Goal: Task Accomplishment & Management: Manage account settings

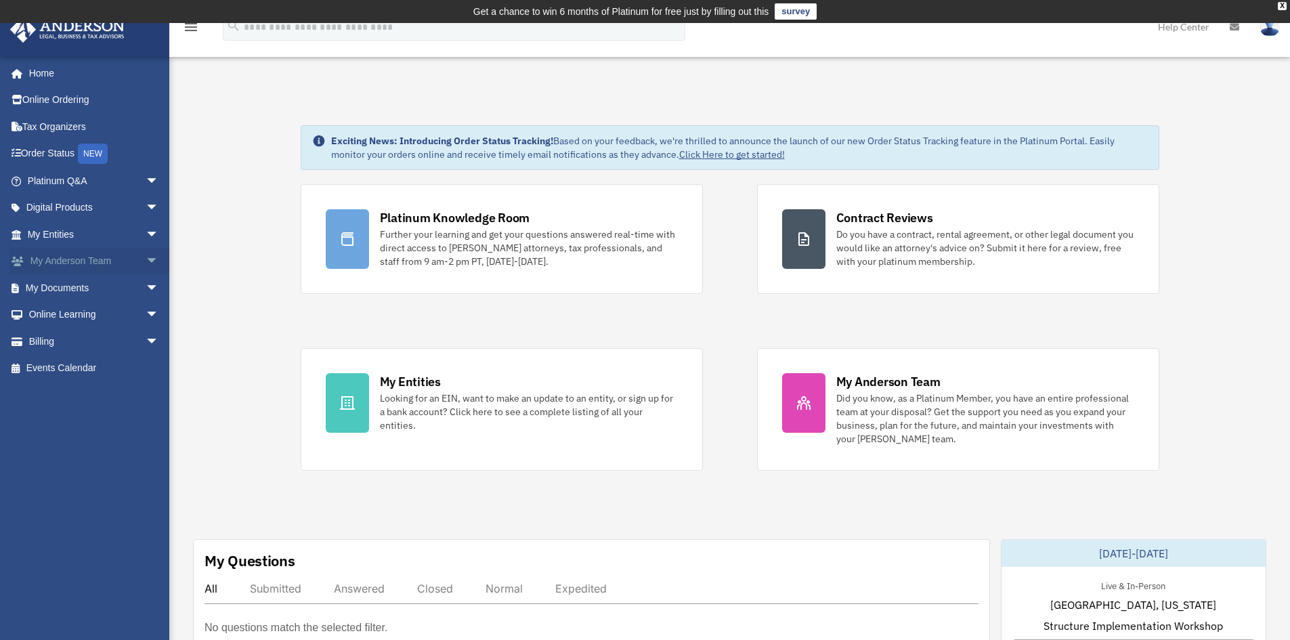
click at [58, 263] on link "My [PERSON_NAME] Team arrow_drop_down" at bounding box center [94, 261] width 170 height 27
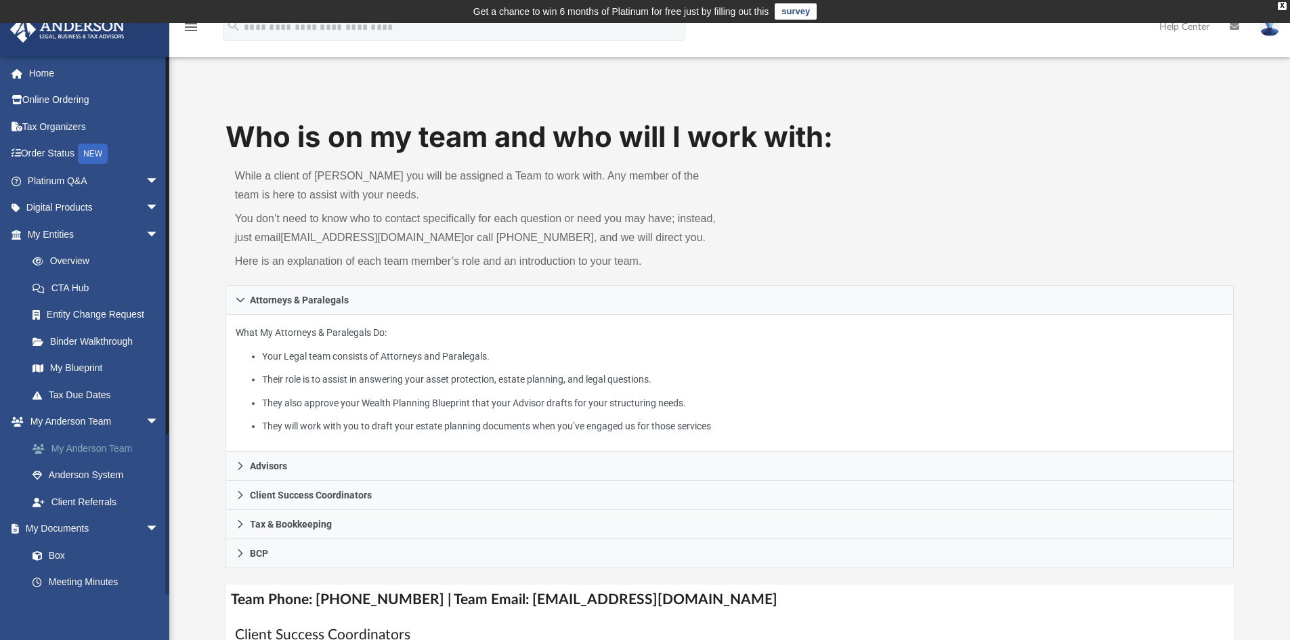
click at [123, 454] on link "My Anderson Team" at bounding box center [99, 448] width 160 height 27
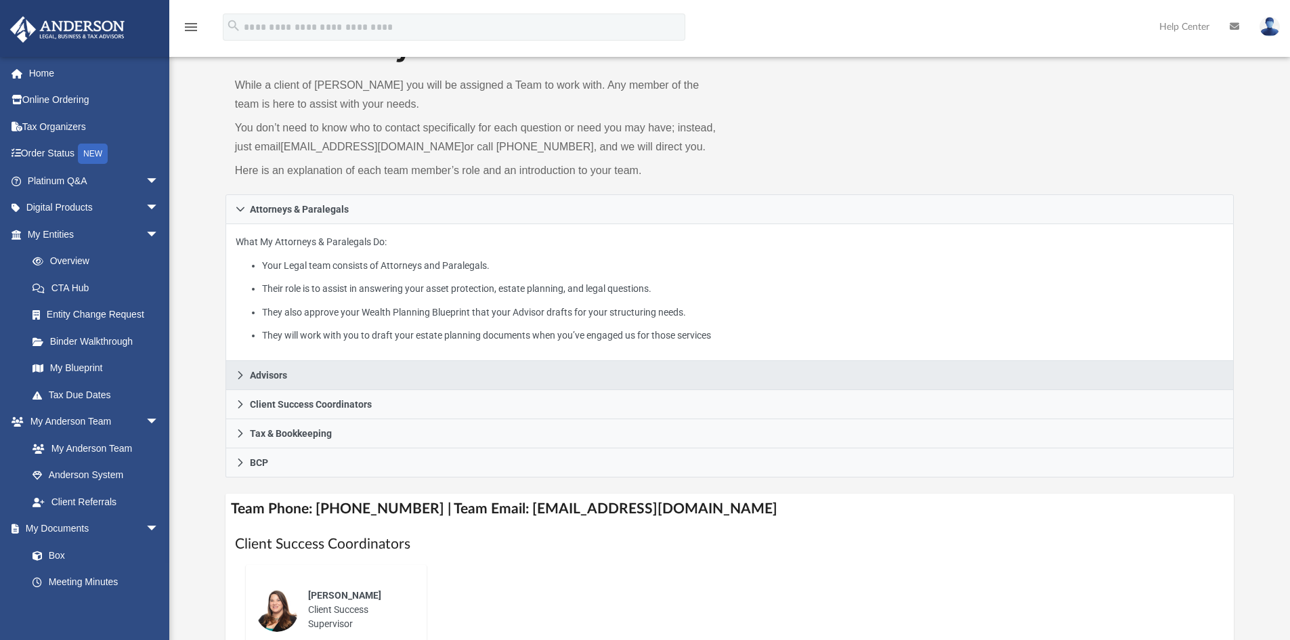
scroll to position [339, 0]
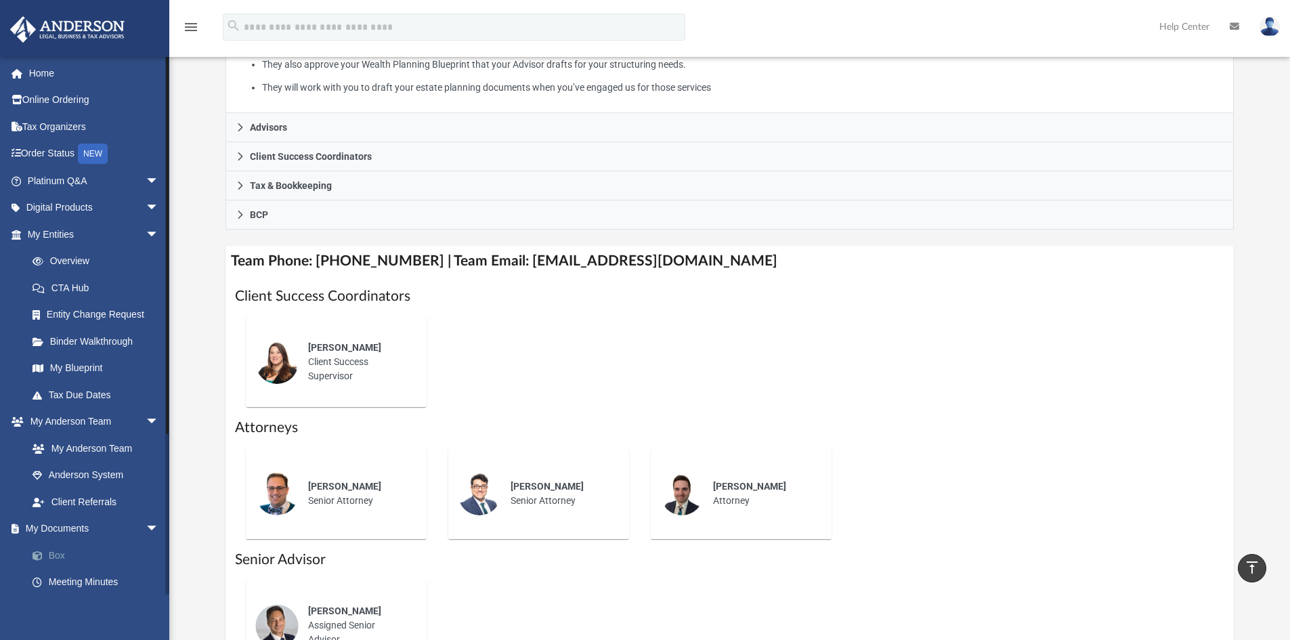
click at [63, 559] on link "Box" at bounding box center [99, 555] width 160 height 27
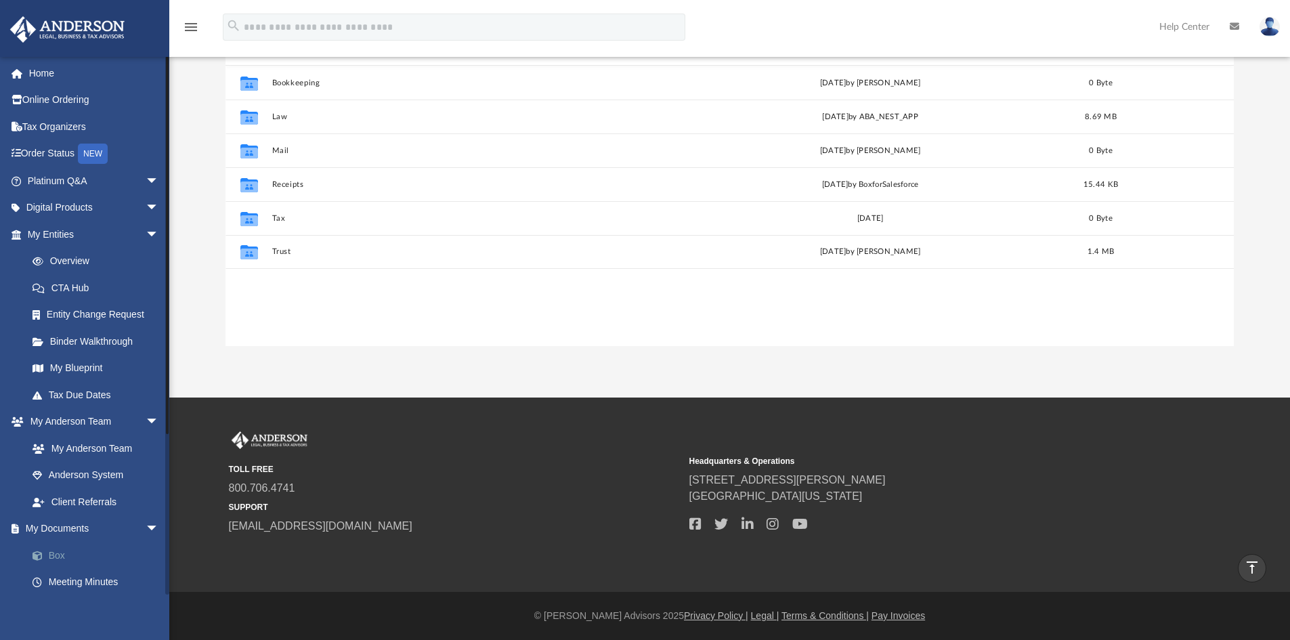
scroll to position [298, 998]
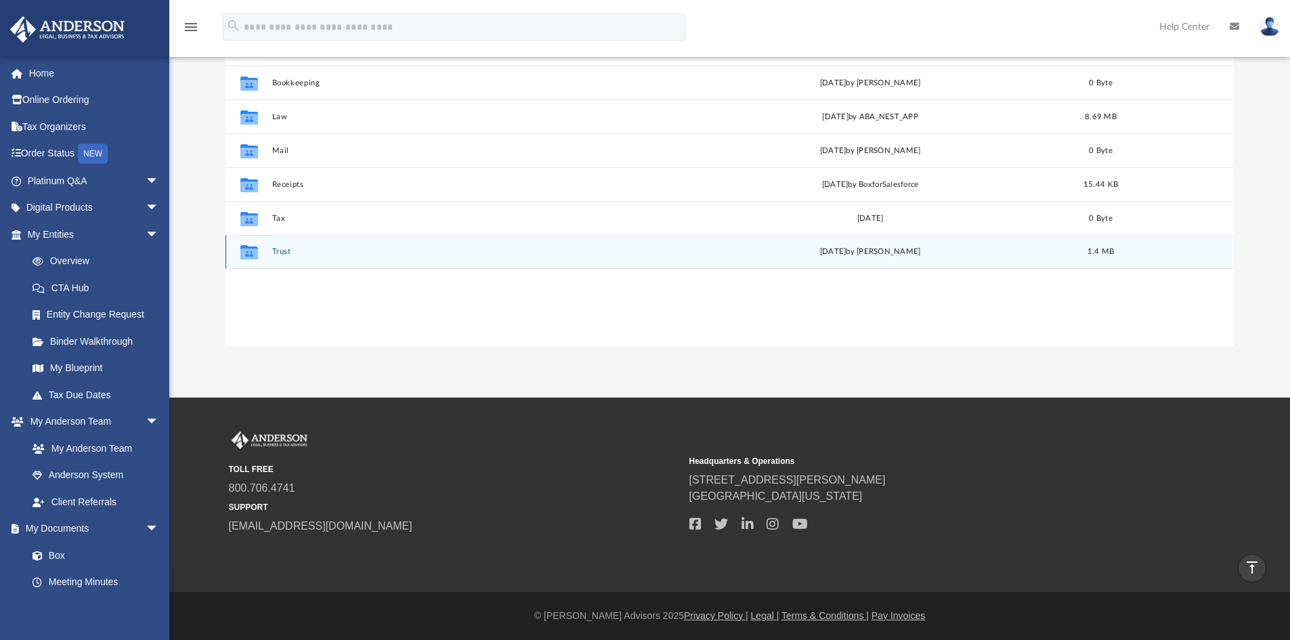
click at [251, 253] on icon "grid" at bounding box center [249, 252] width 18 height 14
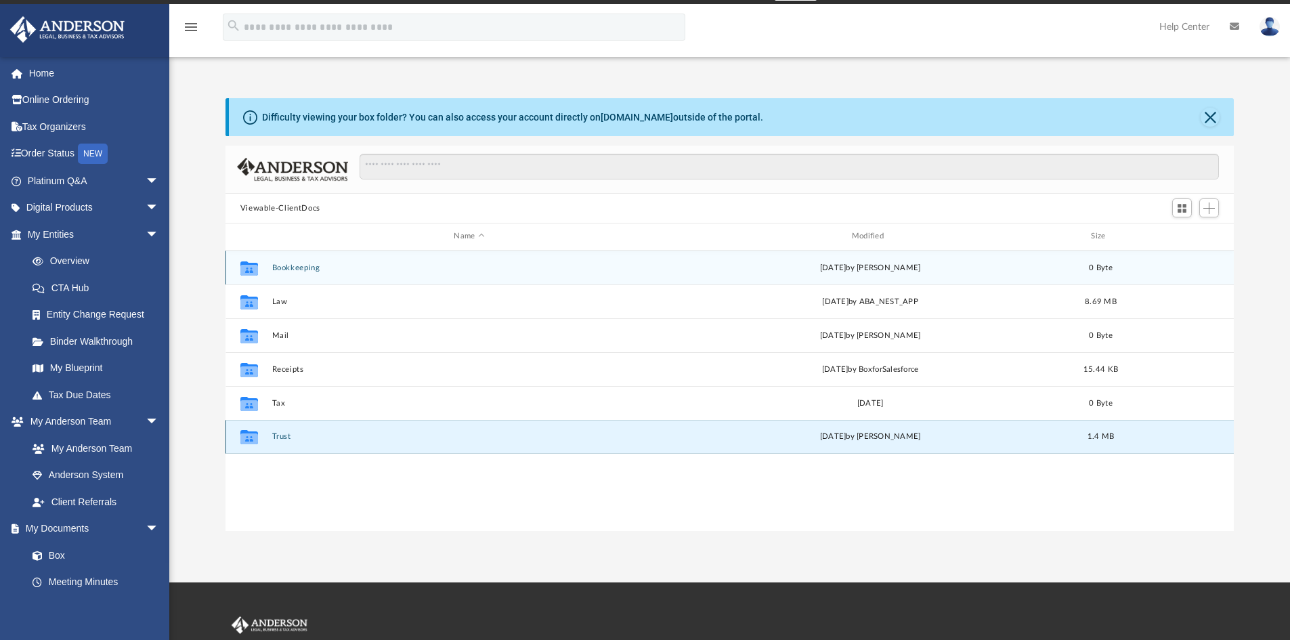
scroll to position [0, 0]
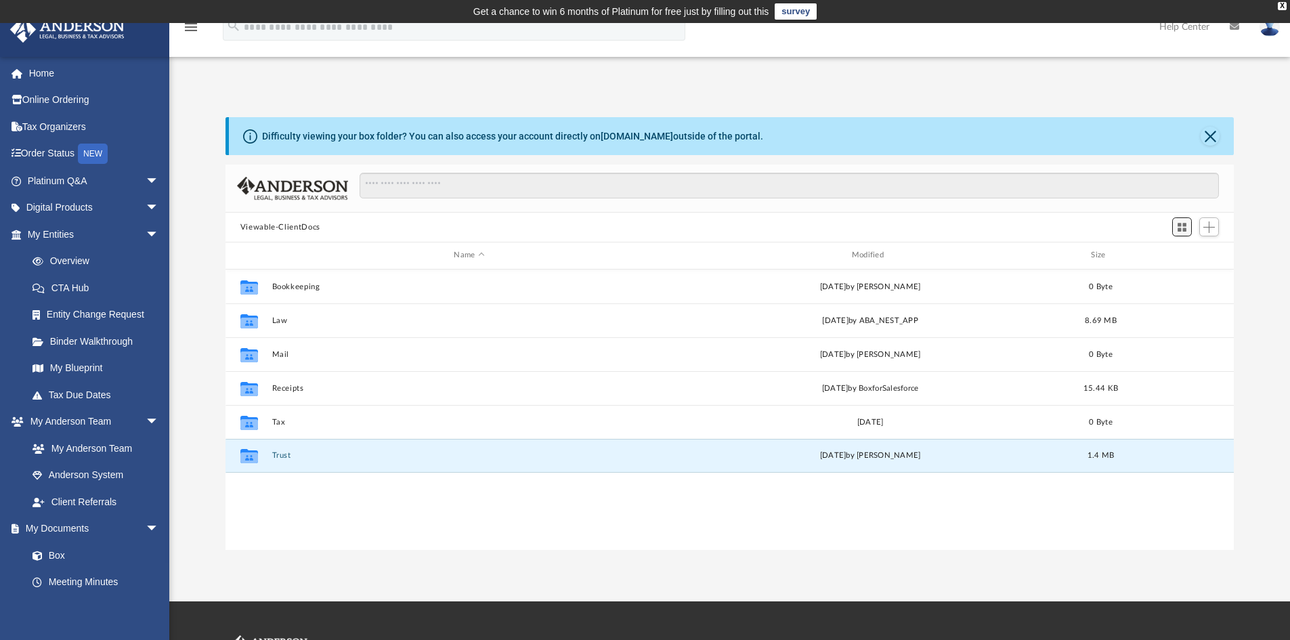
click at [1181, 230] on span "Switch to Grid View" at bounding box center [1182, 227] width 12 height 12
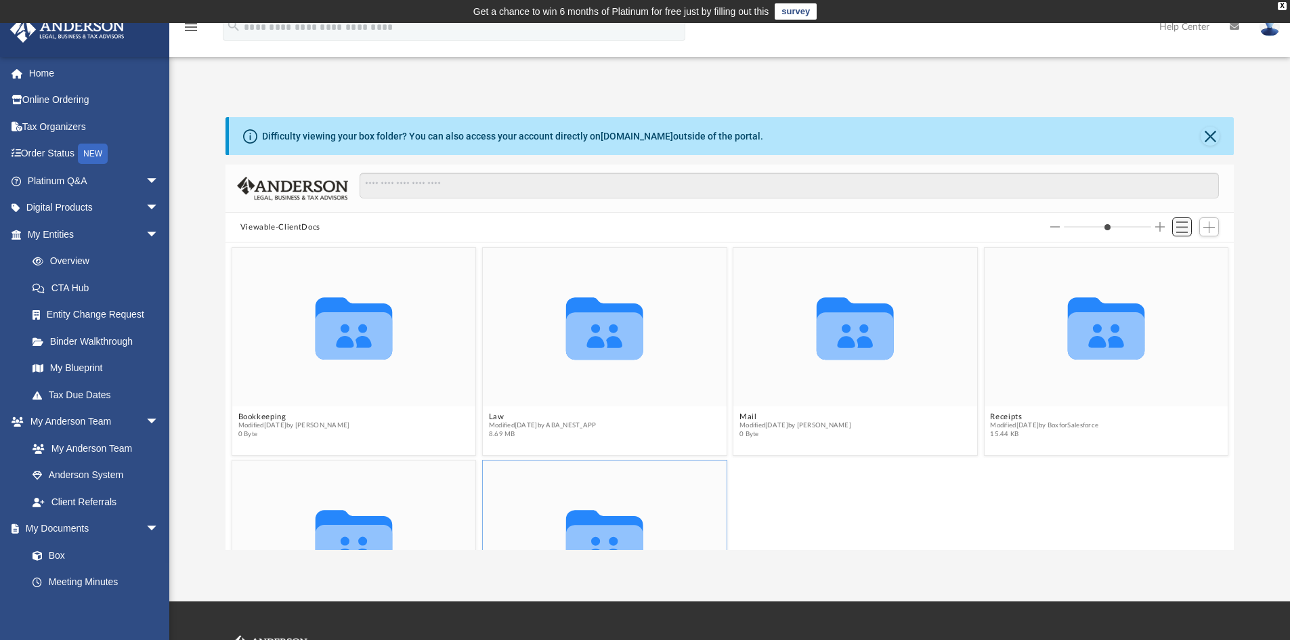
scroll to position [298, 998]
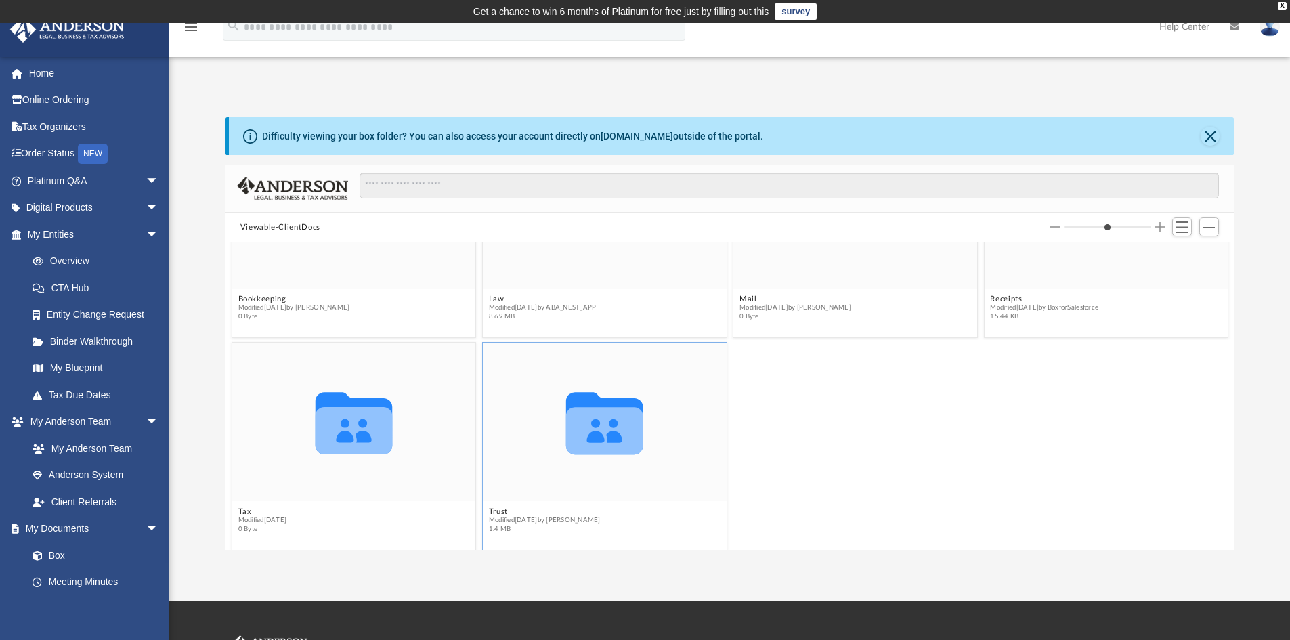
click at [594, 420] on icon "grid" at bounding box center [604, 423] width 77 height 62
click at [596, 420] on icon "grid" at bounding box center [604, 430] width 77 height 47
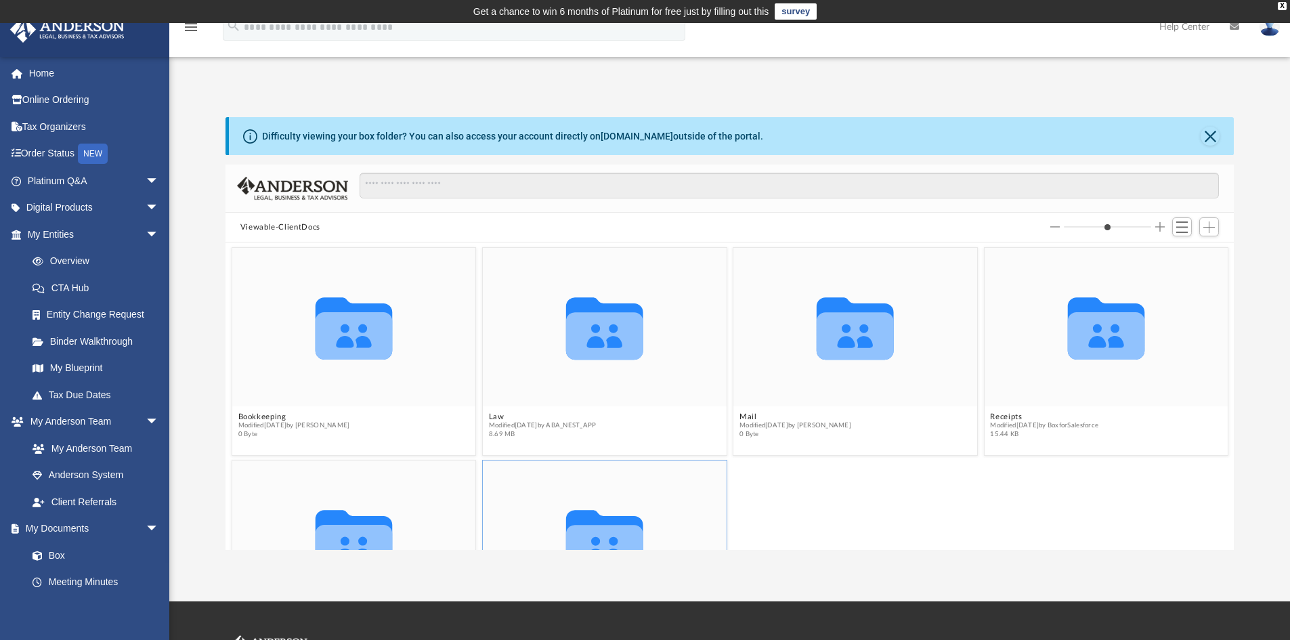
scroll to position [124, 0]
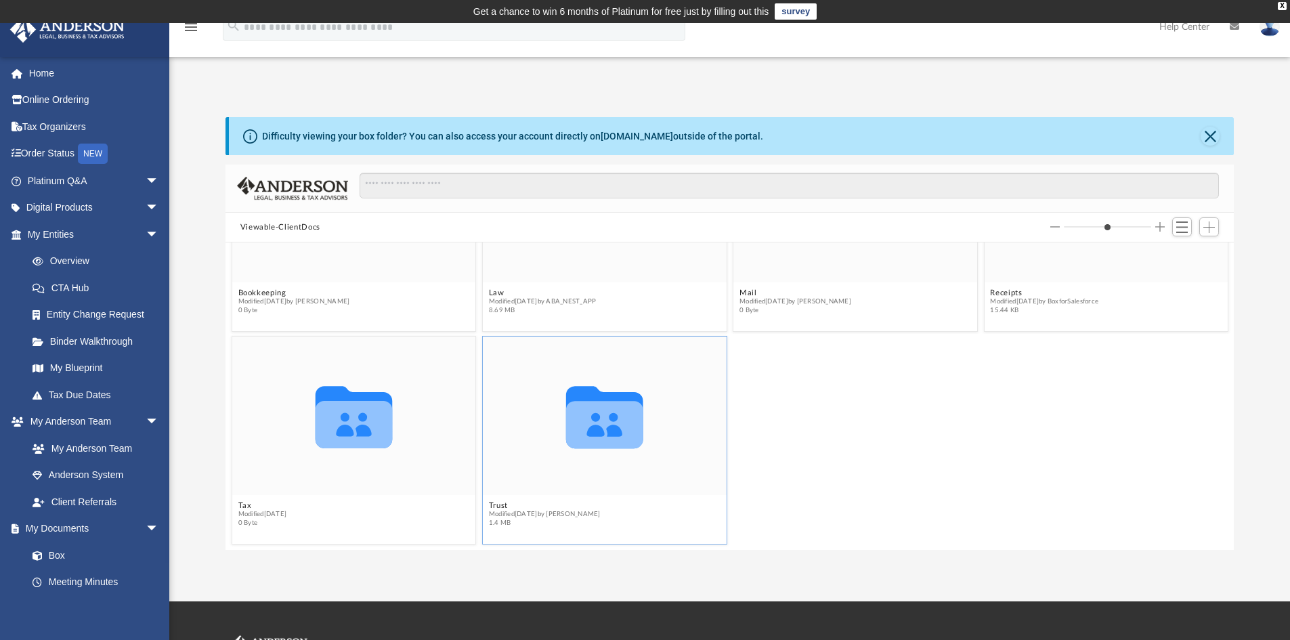
click at [586, 396] on icon "grid" at bounding box center [604, 417] width 77 height 62
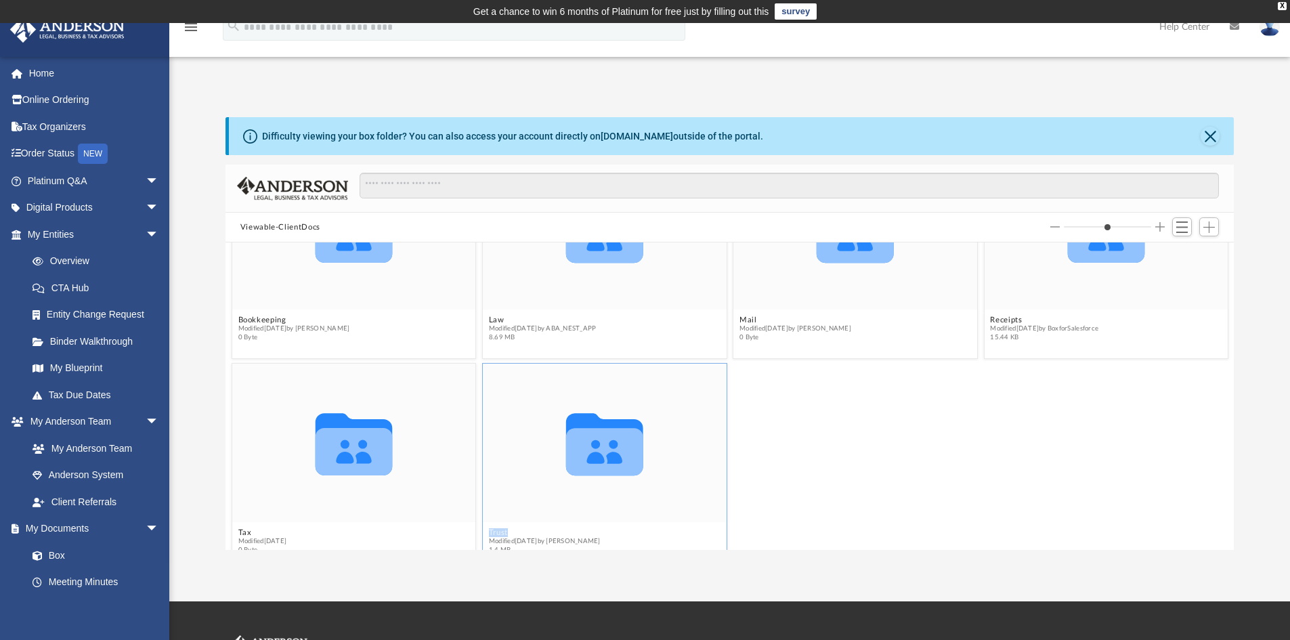
scroll to position [0, 0]
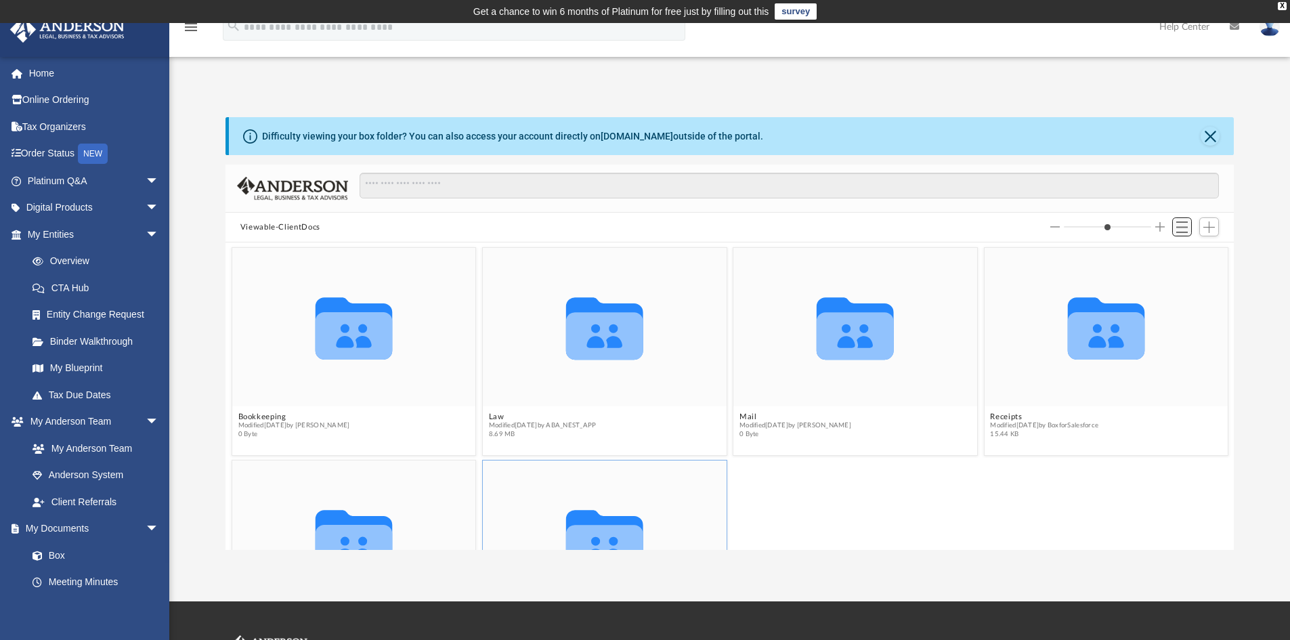
click at [1181, 232] on span "Switch to List View" at bounding box center [1182, 227] width 12 height 12
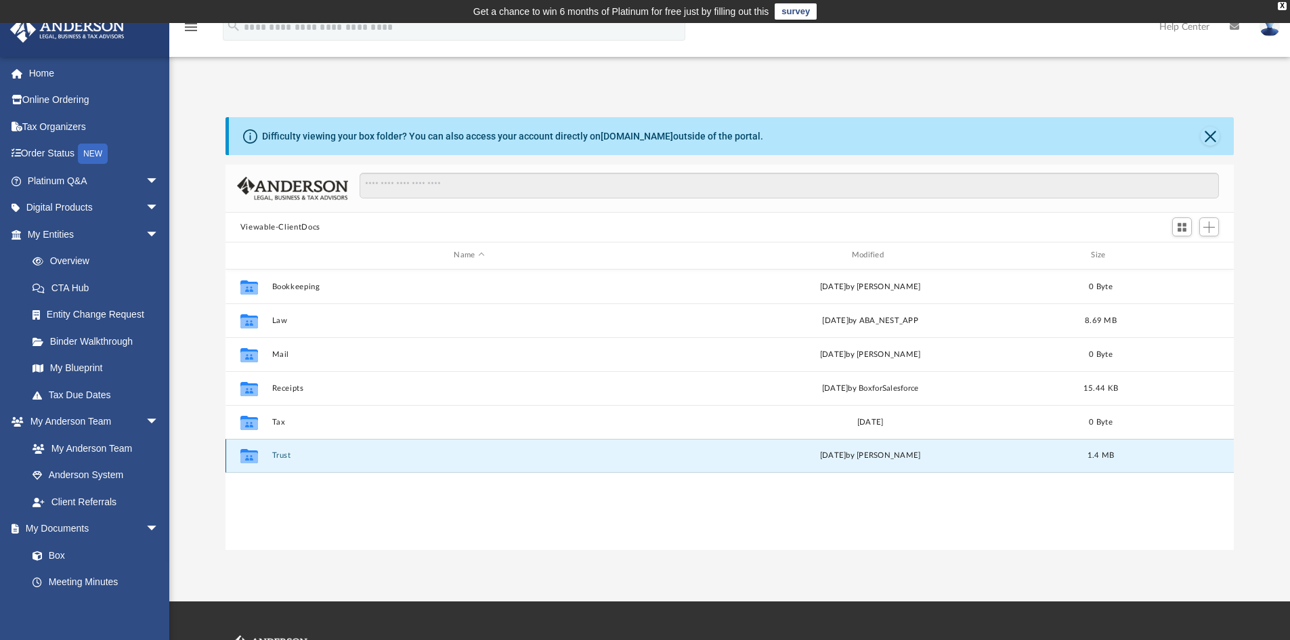
click at [251, 455] on icon "grid" at bounding box center [249, 457] width 18 height 11
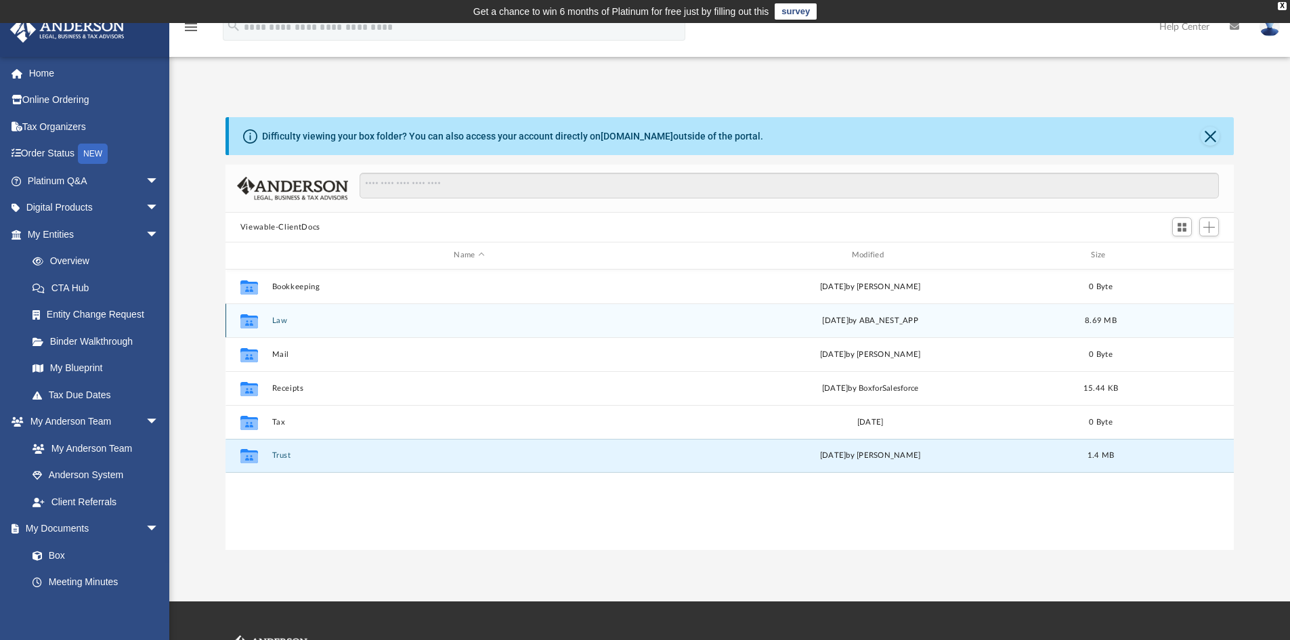
click at [255, 324] on icon "grid" at bounding box center [249, 322] width 18 height 11
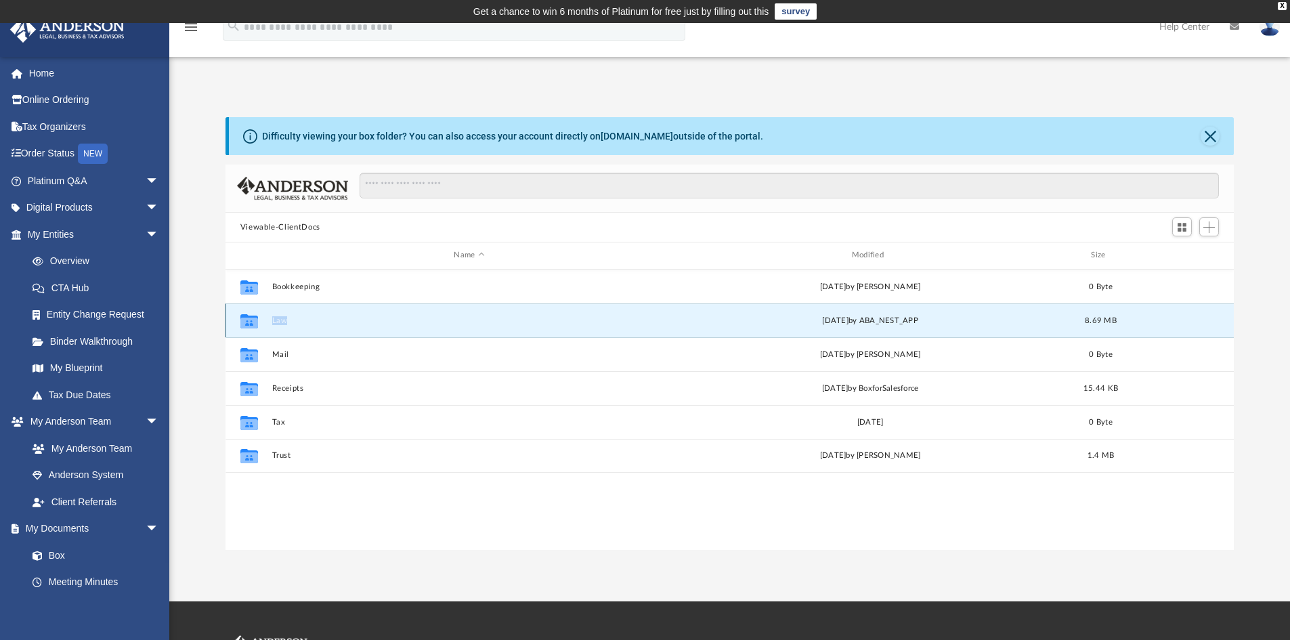
click at [254, 324] on icon "grid" at bounding box center [249, 322] width 18 height 11
click at [249, 320] on icon "grid" at bounding box center [249, 322] width 18 height 11
click at [251, 320] on icon "grid" at bounding box center [249, 322] width 18 height 11
click at [282, 320] on button "Law" at bounding box center [468, 320] width 395 height 9
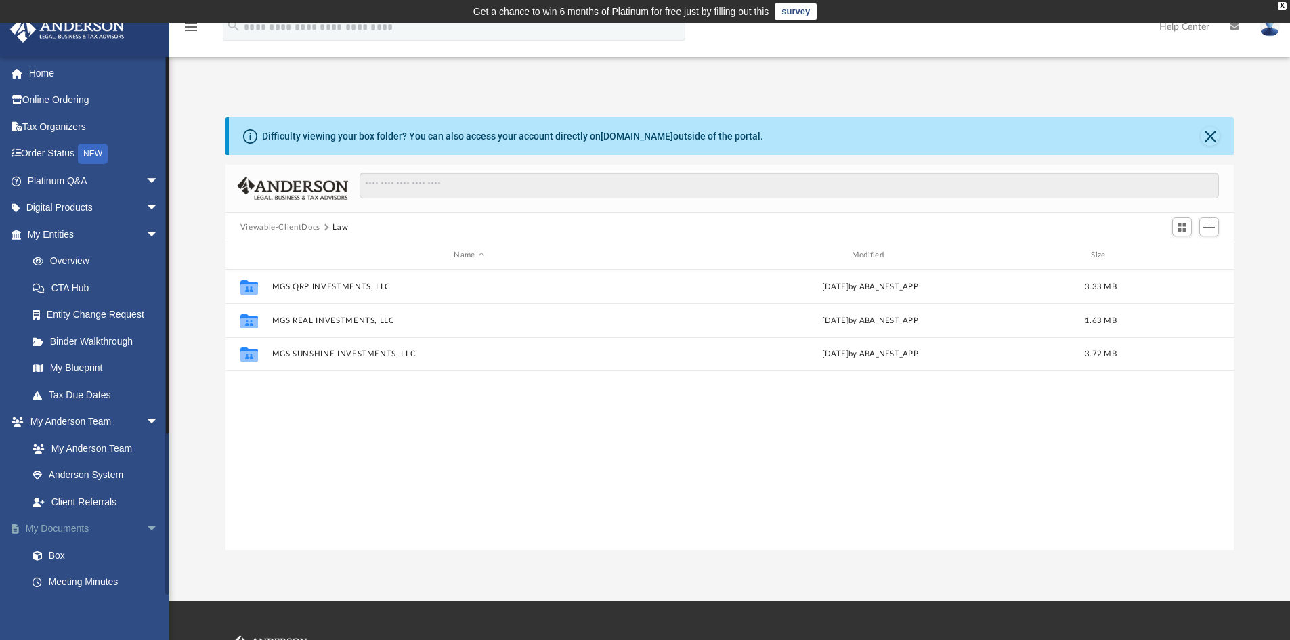
click at [146, 530] on span "arrow_drop_down" at bounding box center [159, 529] width 27 height 28
click at [146, 530] on span "arrow_drop_up" at bounding box center [159, 529] width 27 height 28
click at [58, 554] on link "Box" at bounding box center [99, 555] width 160 height 27
click at [1210, 136] on button "Close" at bounding box center [1209, 136] width 19 height 19
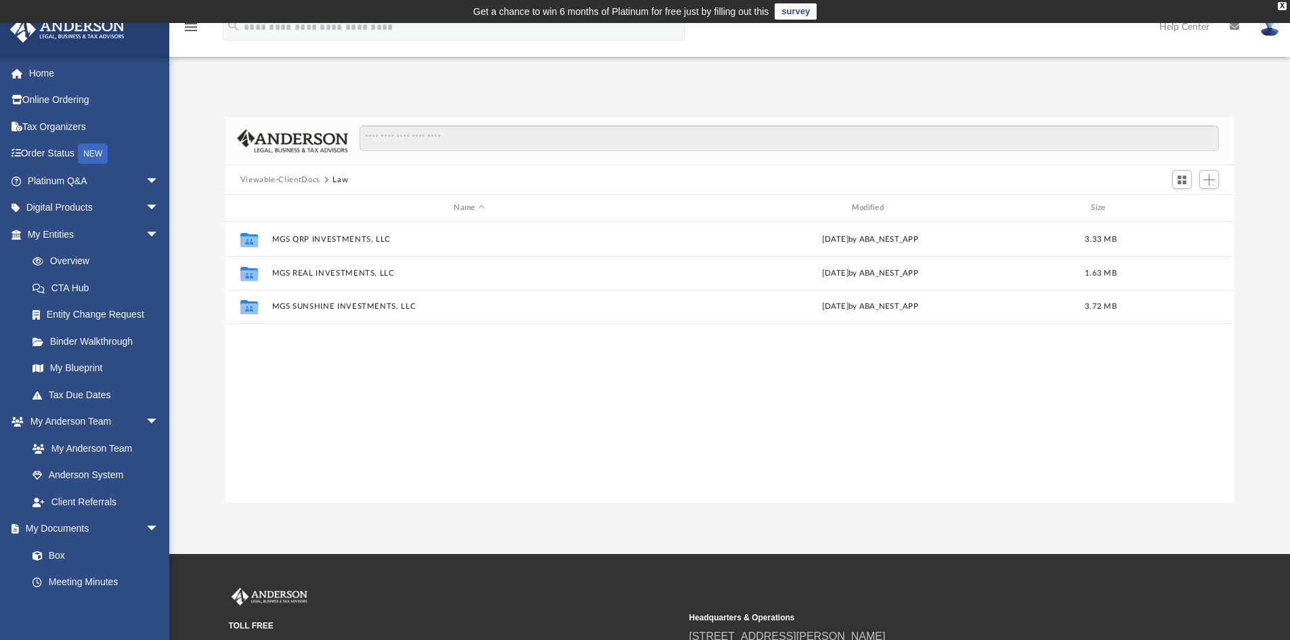
click at [270, 181] on button "Viewable-ClientDocs" at bounding box center [280, 180] width 80 height 12
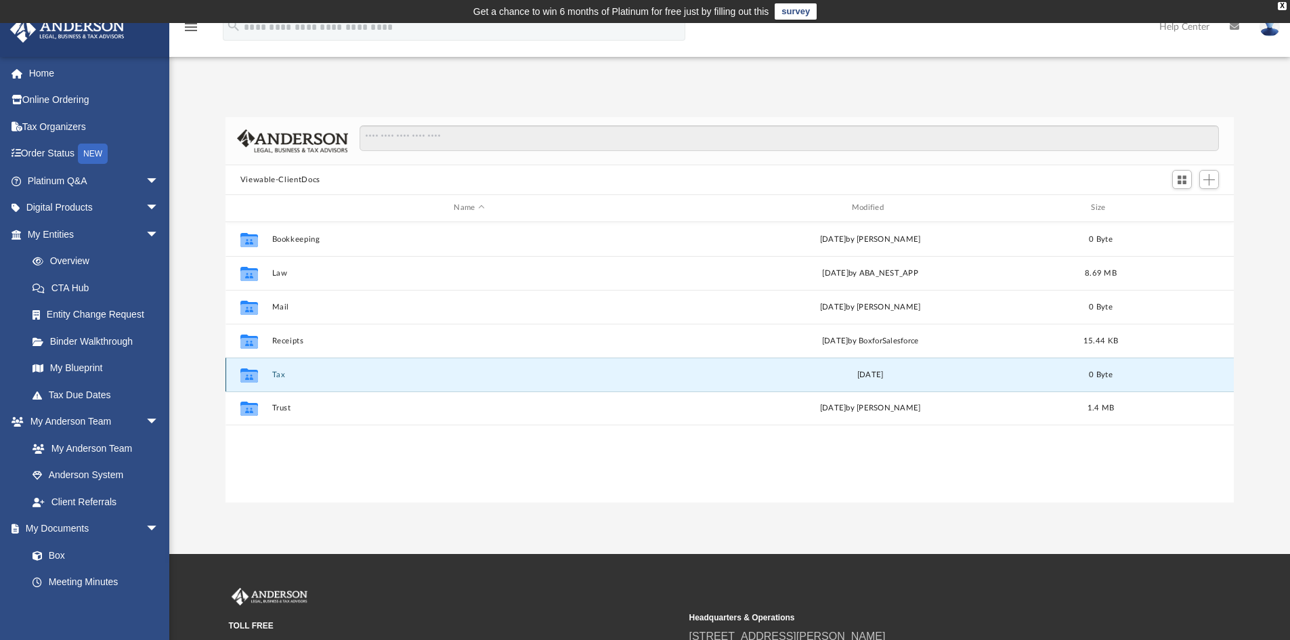
click at [278, 376] on button "Tax" at bounding box center [468, 374] width 395 height 9
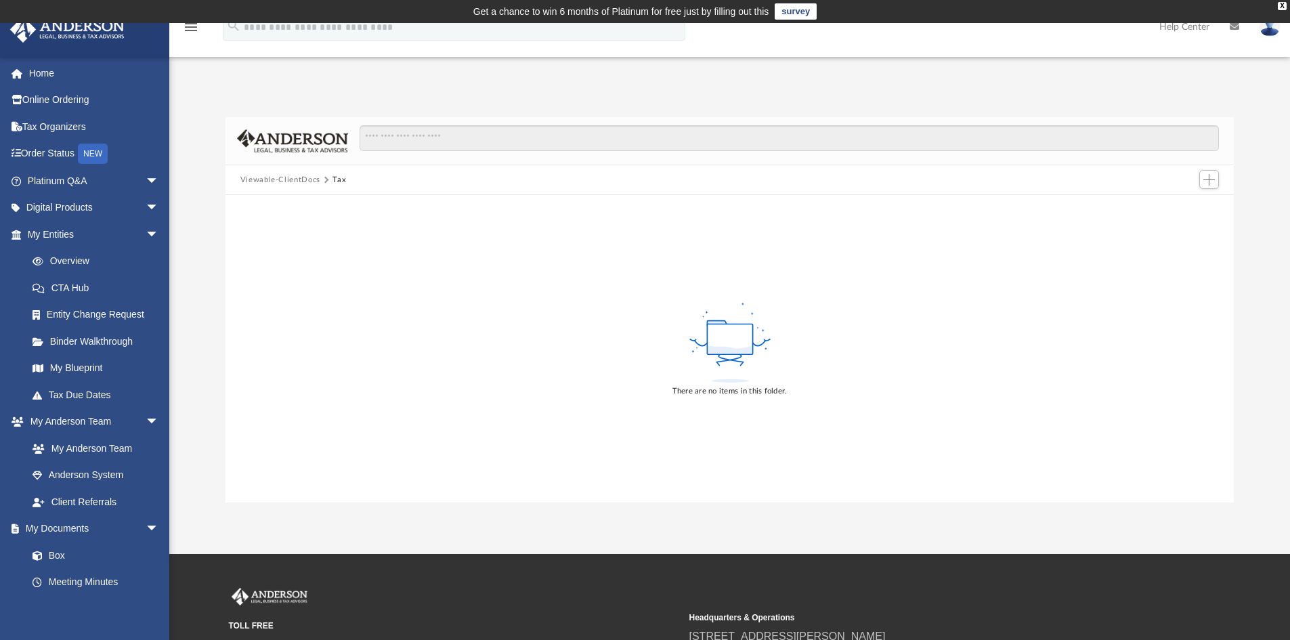
click at [191, 30] on icon "menu" at bounding box center [191, 27] width 16 height 16
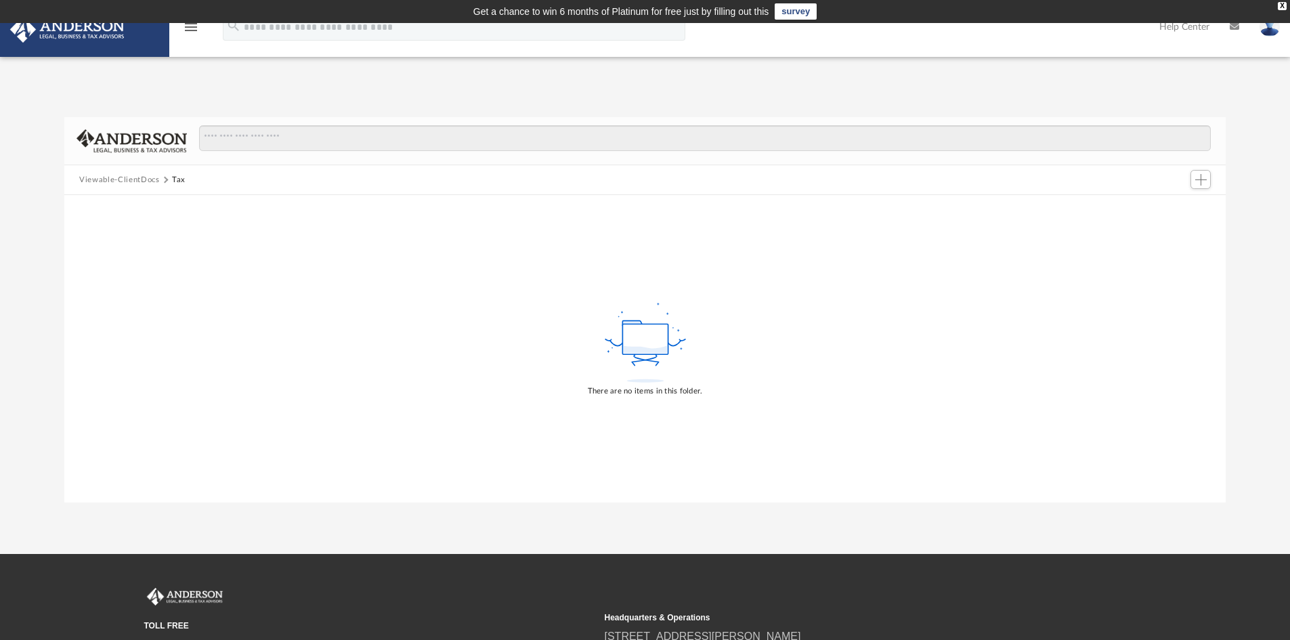
click at [191, 30] on icon "menu" at bounding box center [191, 27] width 16 height 16
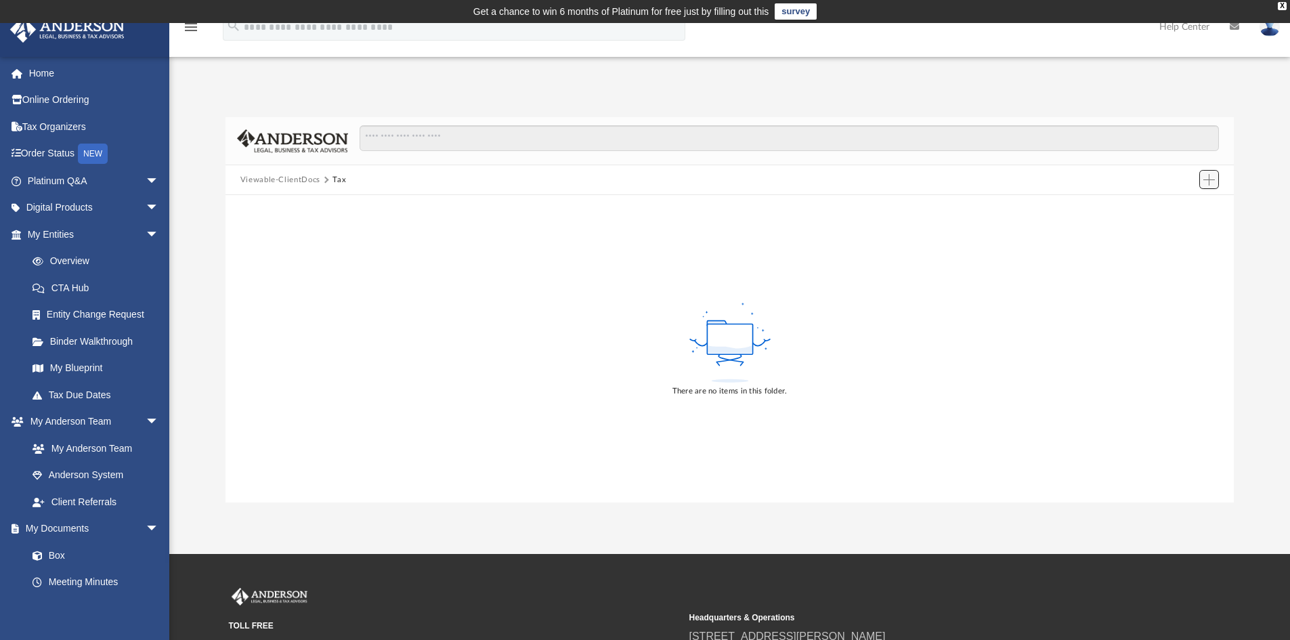
click at [1209, 181] on span "Add" at bounding box center [1209, 180] width 12 height 12
click at [1181, 209] on li "Upload" at bounding box center [1189, 207] width 43 height 14
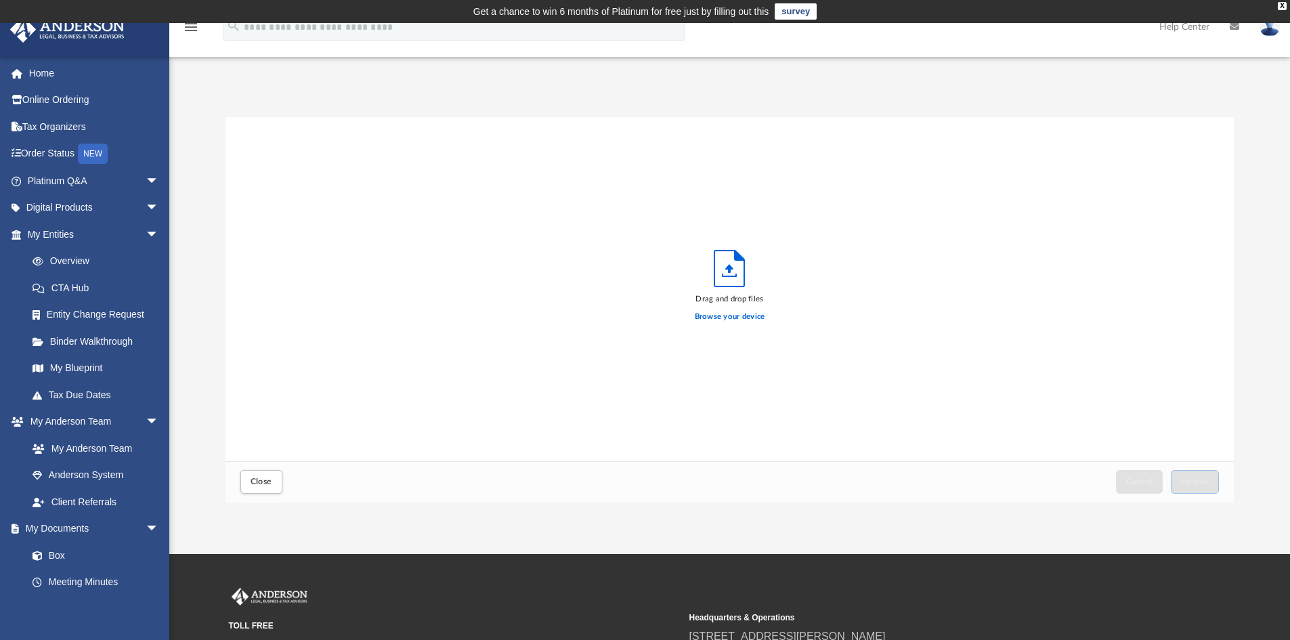
scroll to position [333, 998]
click at [729, 317] on label "Browse your device" at bounding box center [730, 317] width 70 height 12
click at [751, 318] on label "Browse your device" at bounding box center [730, 317] width 70 height 12
click at [0, 0] on input "Browse your device" at bounding box center [0, 0] width 0 height 0
click at [92, 155] on div "NEW" at bounding box center [93, 154] width 30 height 20
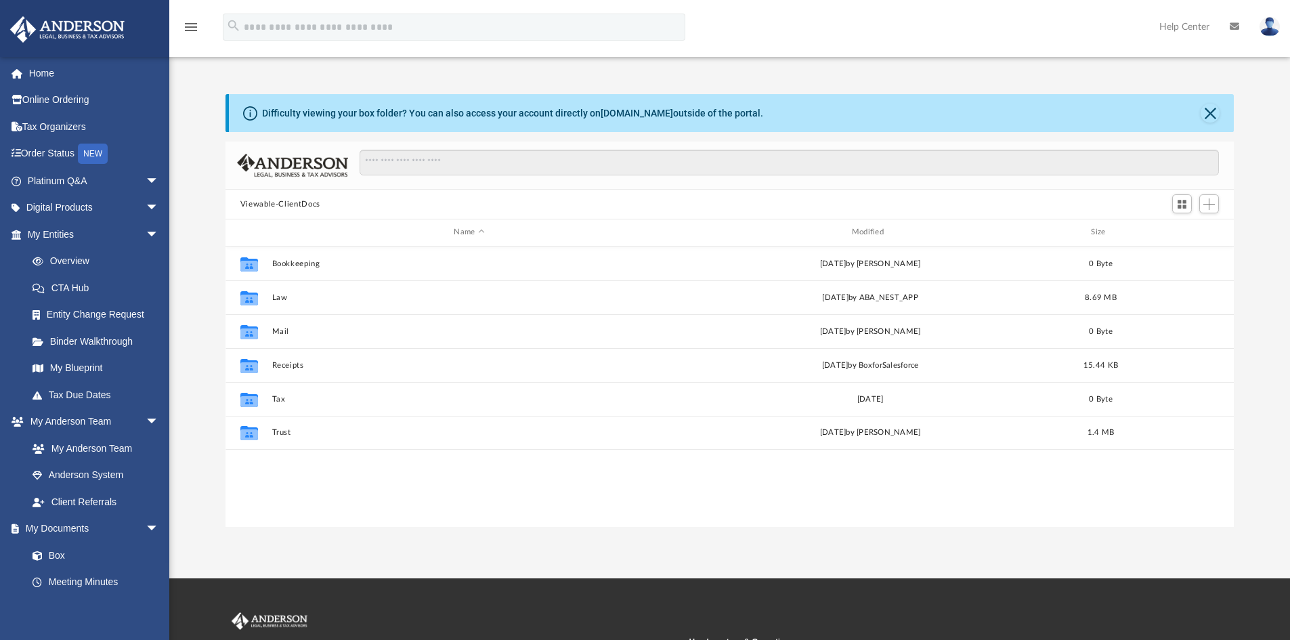
scroll to position [298, 998]
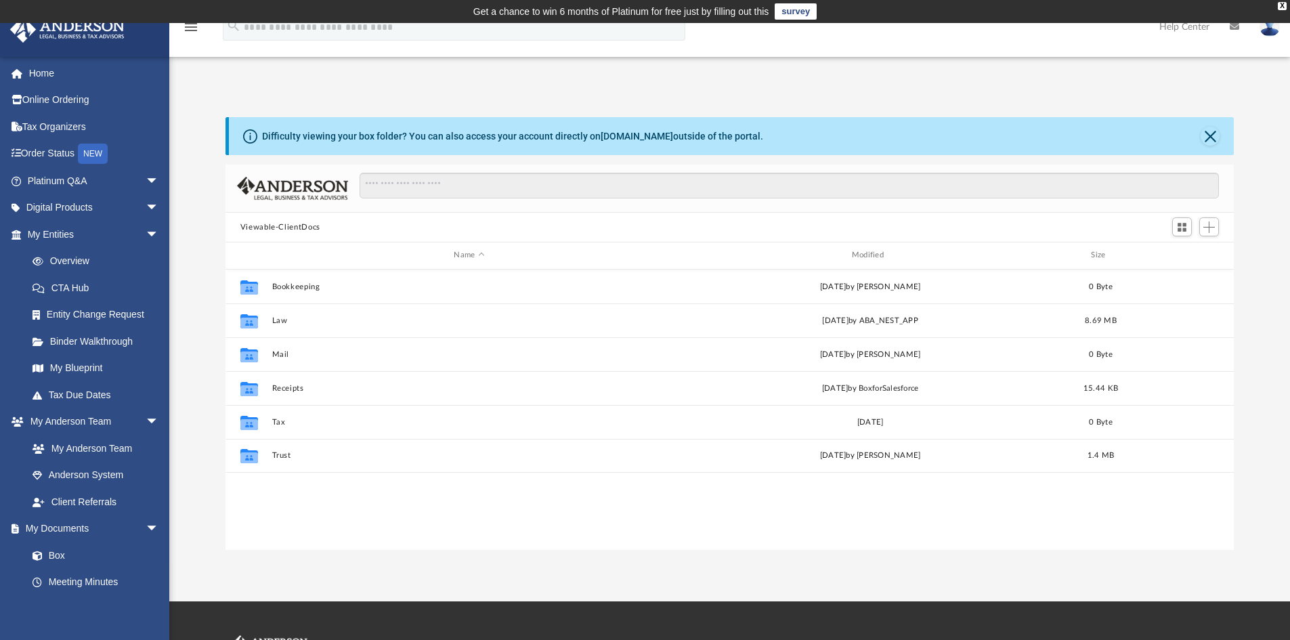
click at [1269, 32] on img at bounding box center [1269, 27] width 20 height 20
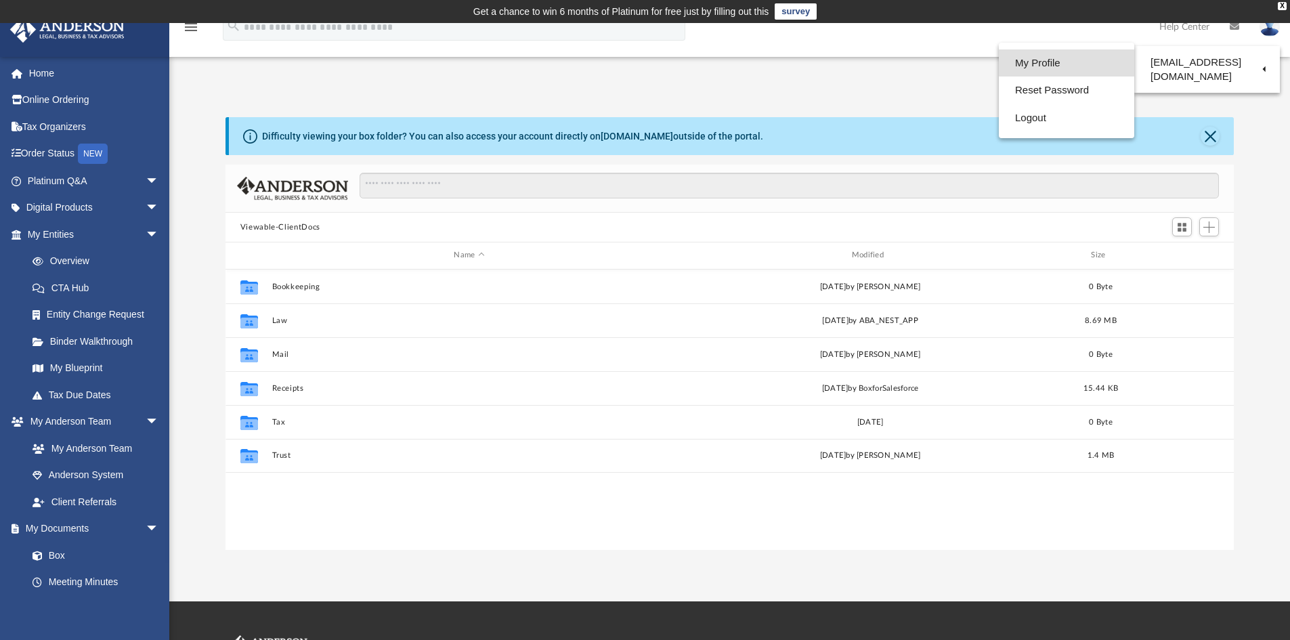
click at [1035, 65] on link "My Profile" at bounding box center [1066, 63] width 135 height 28
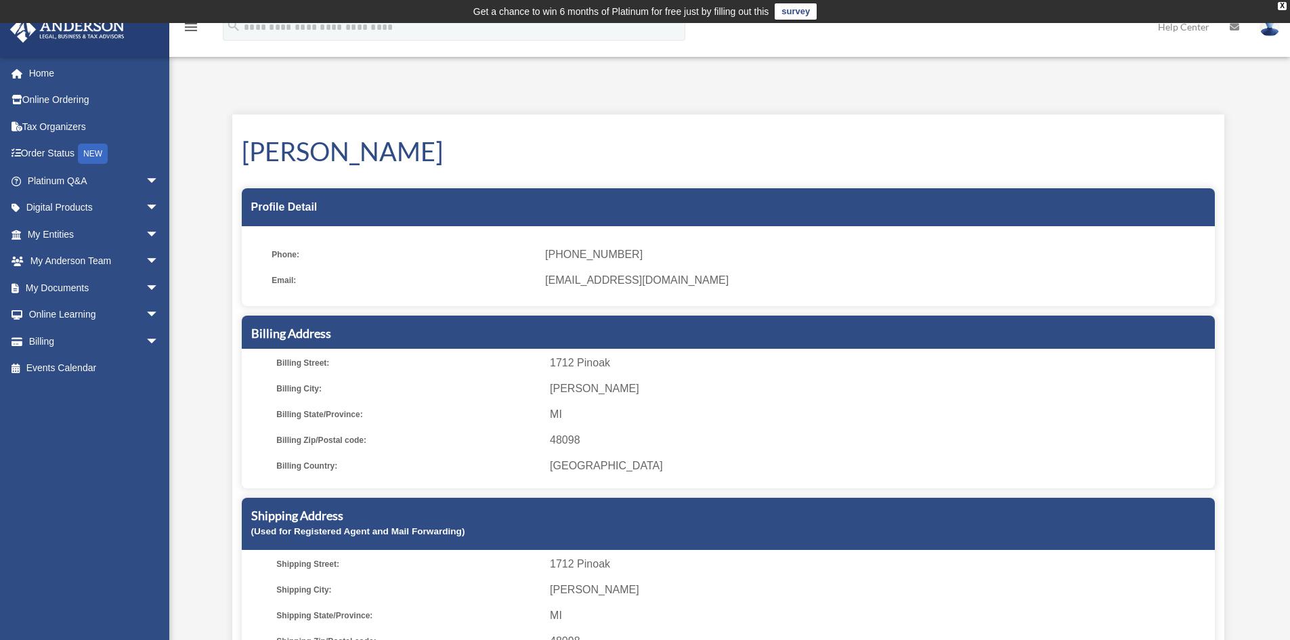
drag, startPoint x: 1268, startPoint y: 31, endPoint x: 1271, endPoint y: 43, distance: 12.0
click at [1269, 32] on img at bounding box center [1269, 27] width 20 height 20
click at [1053, 60] on div "My Profile mikes@leefree.net Sign Out mikes@leefree.net Home Online Ordering Ta…" at bounding box center [645, 394] width 1290 height 743
click at [1271, 32] on img at bounding box center [1269, 27] width 20 height 20
click at [1035, 118] on link "Logout" at bounding box center [1066, 118] width 135 height 28
